Goal: Task Accomplishment & Management: Manage account settings

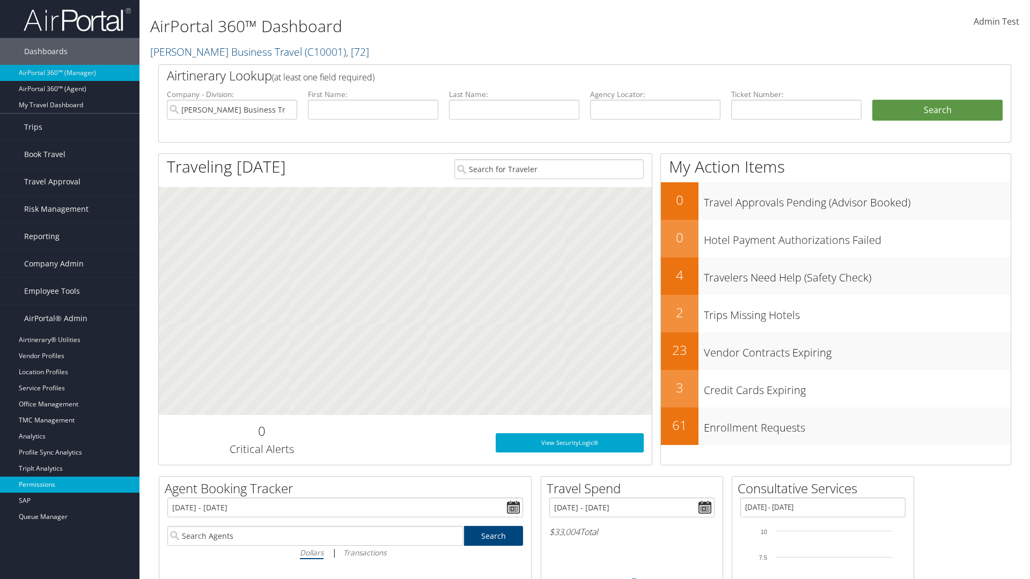
click at [70, 485] on link "Permissions" at bounding box center [69, 485] width 139 height 16
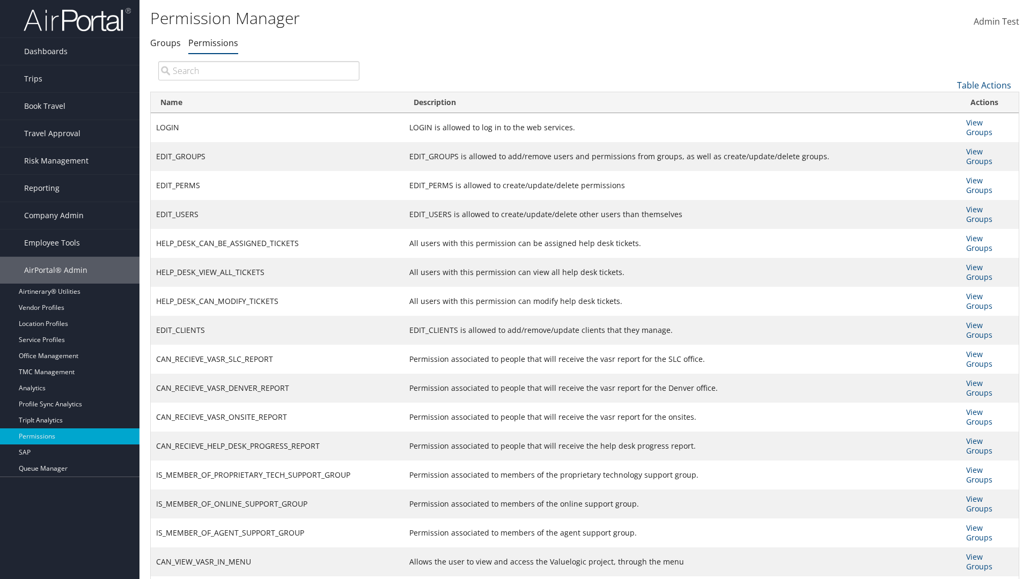
click at [984, 85] on link "Table Actions" at bounding box center [984, 85] width 54 height 12
click at [948, 101] on link "New Record" at bounding box center [947, 102] width 141 height 18
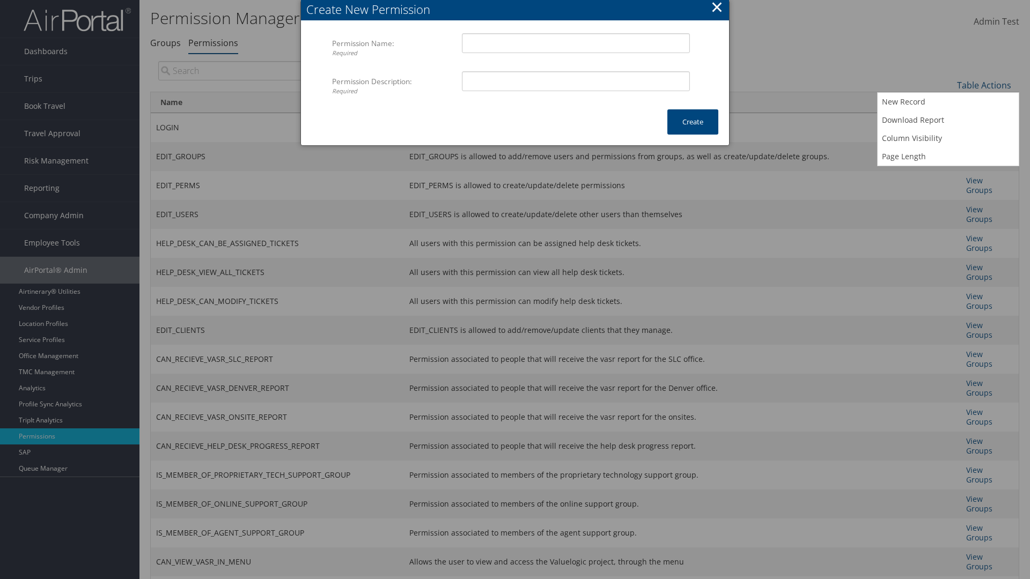
click at [716, 9] on button "×" at bounding box center [717, 6] width 12 height 21
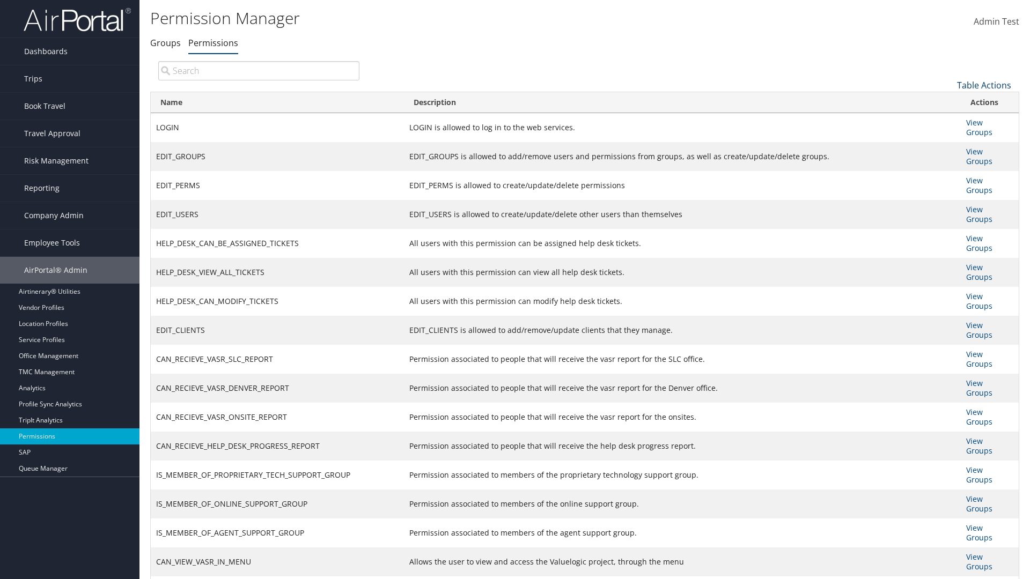
click at [984, 85] on link "Table Actions" at bounding box center [984, 85] width 54 height 12
click at [948, 138] on link "Column Visibility" at bounding box center [947, 138] width 141 height 18
click at [948, 102] on link "Name" at bounding box center [947, 103] width 141 height 18
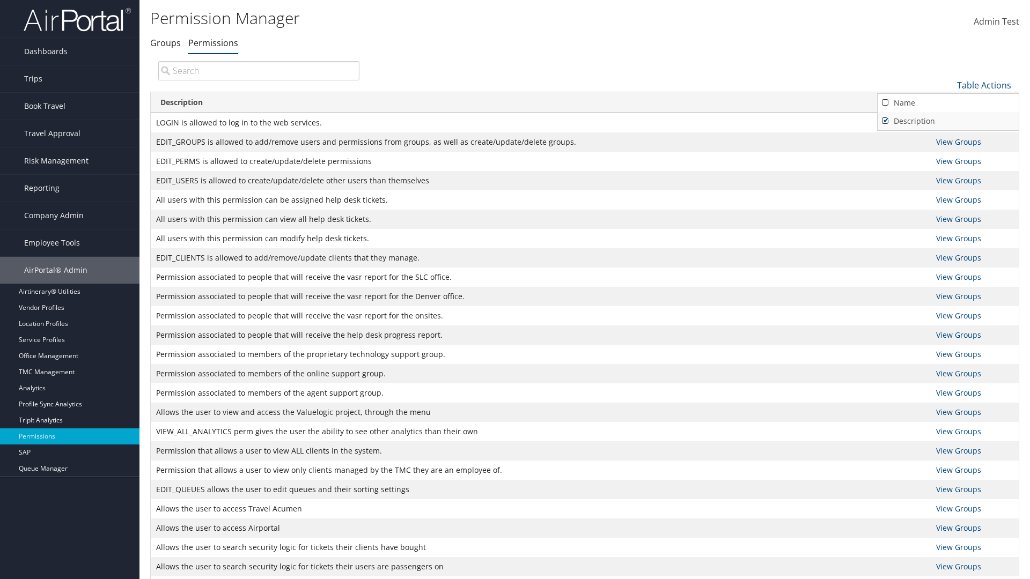
click at [948, 121] on link "Description" at bounding box center [947, 121] width 141 height 18
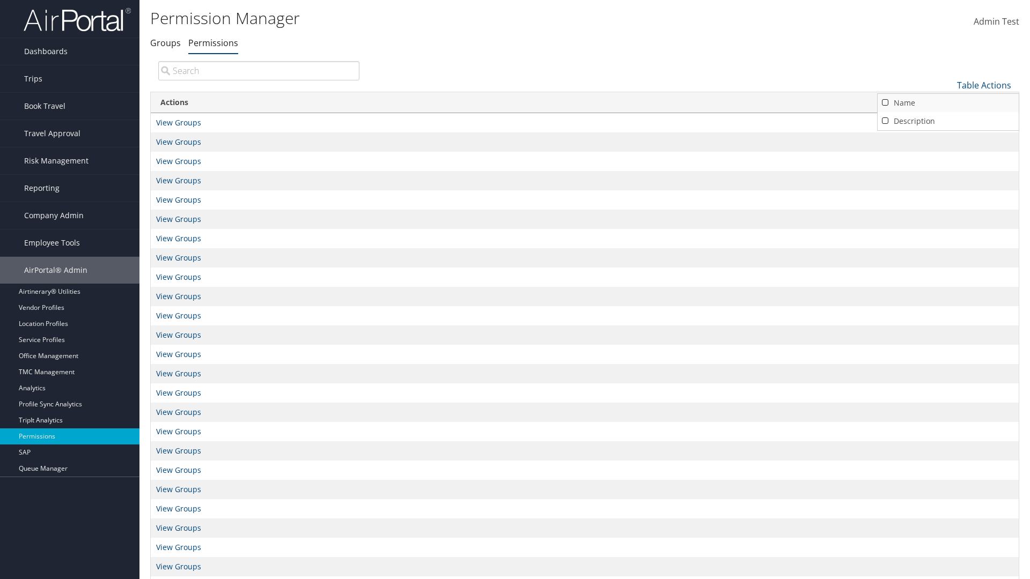
click at [948, 102] on link "Name" at bounding box center [947, 103] width 141 height 18
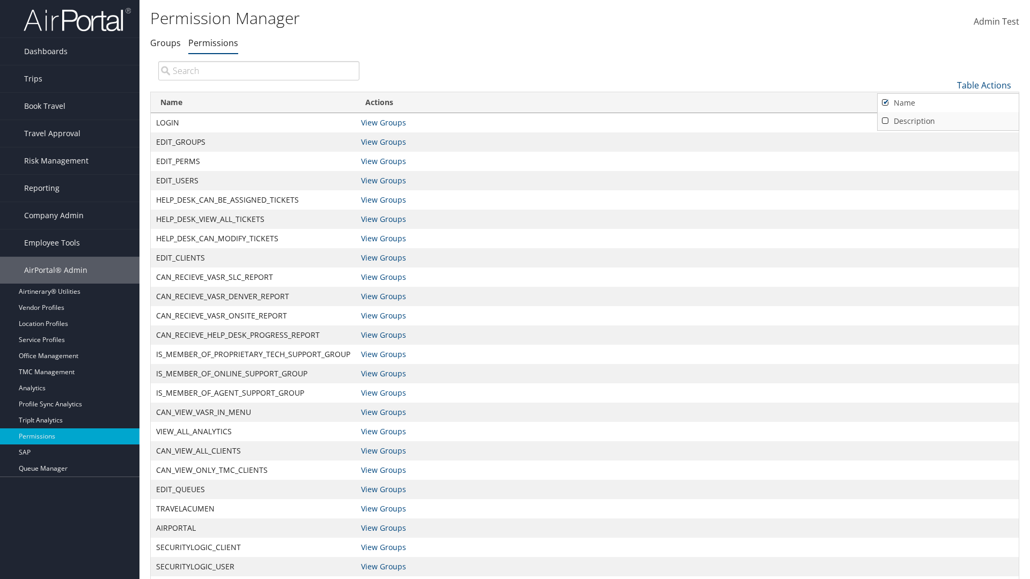
click at [948, 121] on link "Description" at bounding box center [947, 121] width 141 height 18
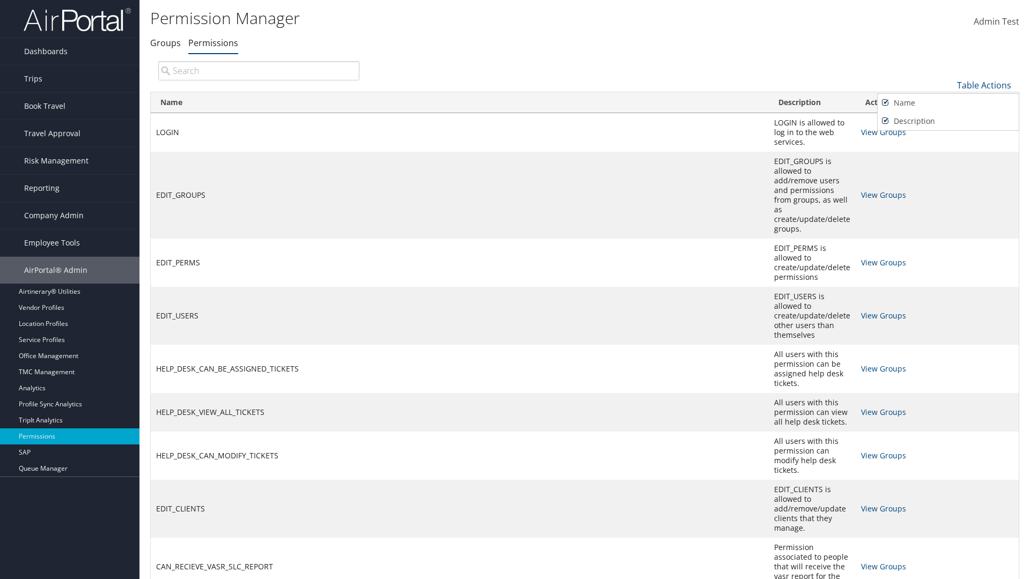
click at [515, 290] on div at bounding box center [515, 289] width 1030 height 579
click at [984, 85] on link "Table Actions" at bounding box center [984, 85] width 54 height 12
click at [948, 156] on link "Page Length" at bounding box center [947, 156] width 141 height 18
click at [984, 85] on link "Table Actions" at bounding box center [984, 85] width 54 height 12
click at [948, 156] on link "Page Length" at bounding box center [947, 156] width 141 height 18
